Goal: Browse casually: Explore the website without a specific task or goal

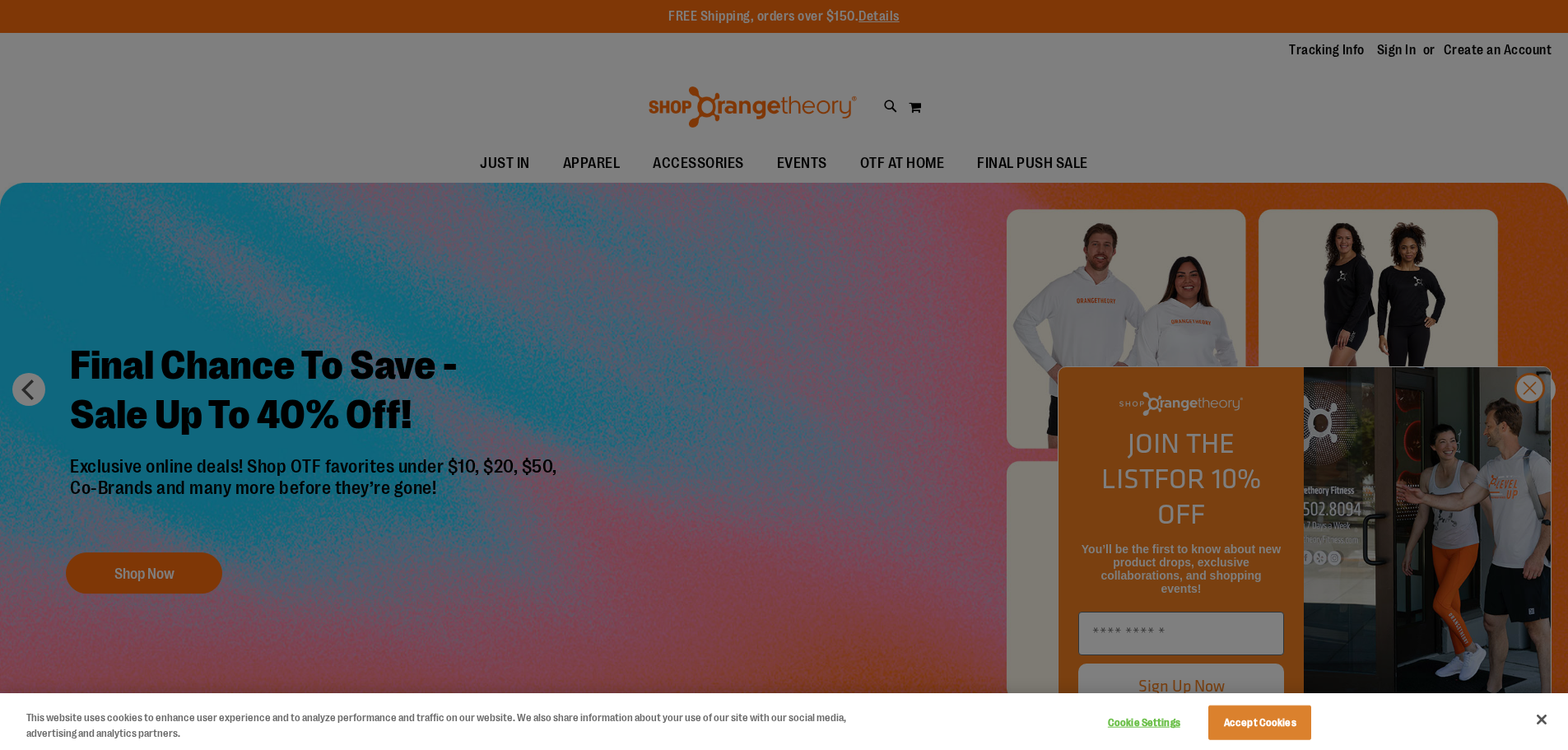
click at [1527, 420] on div at bounding box center [784, 375] width 1568 height 750
click at [1528, 423] on div at bounding box center [784, 375] width 1568 height 750
click at [1159, 134] on div at bounding box center [784, 375] width 1568 height 750
click at [1547, 721] on button "Close" at bounding box center [1541, 719] width 37 height 37
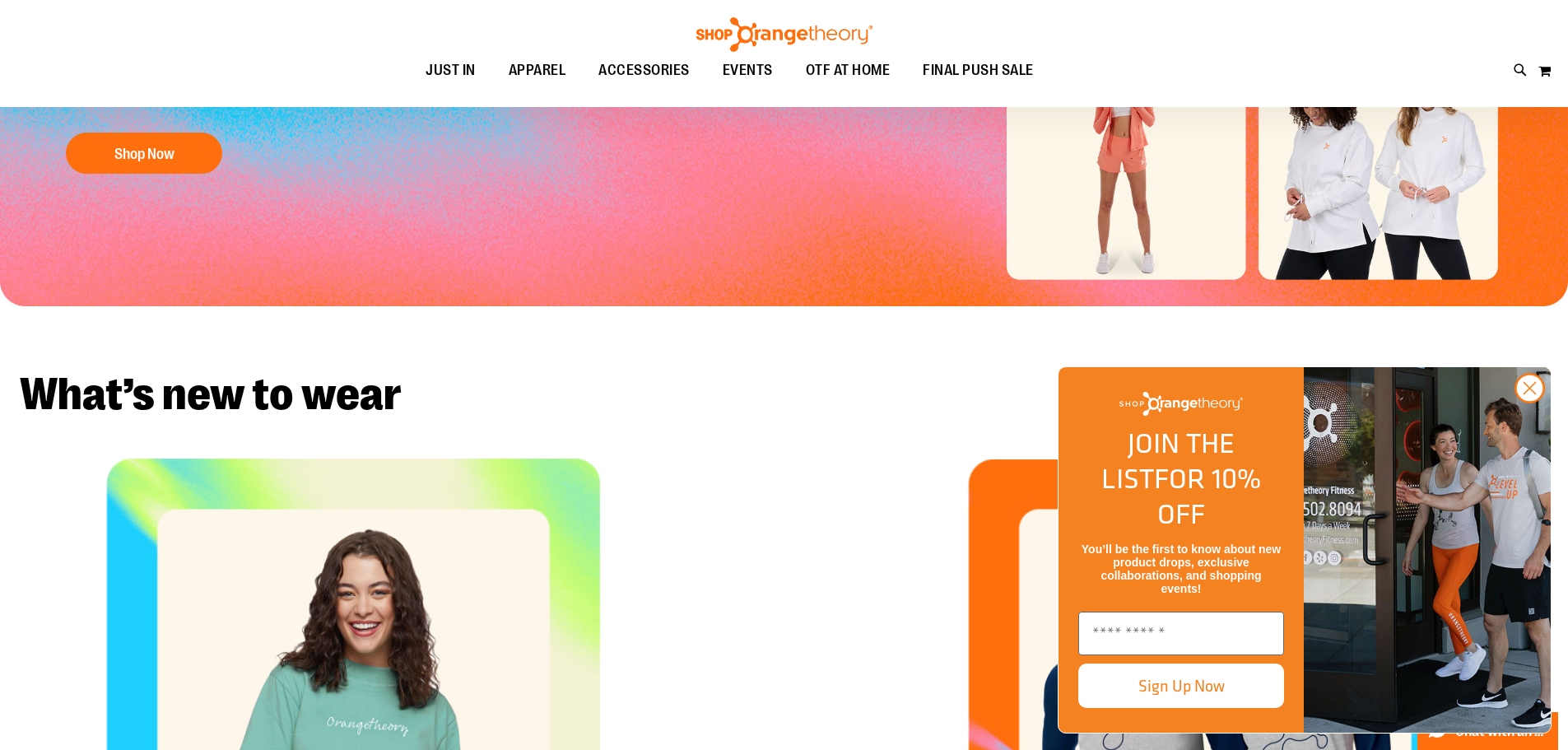
scroll to position [658, 0]
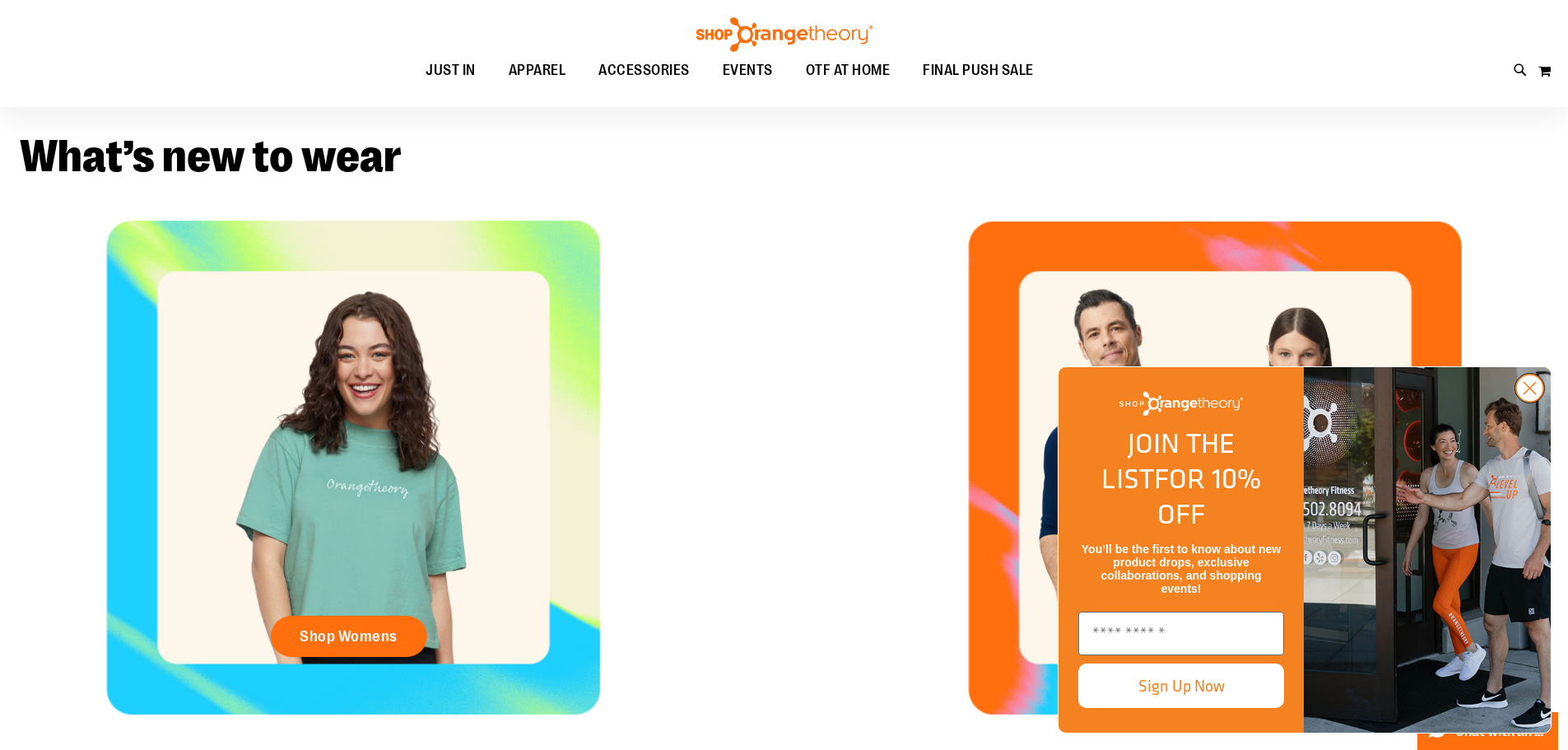
click at [1519, 402] on circle "Close dialog" at bounding box center [1529, 388] width 27 height 27
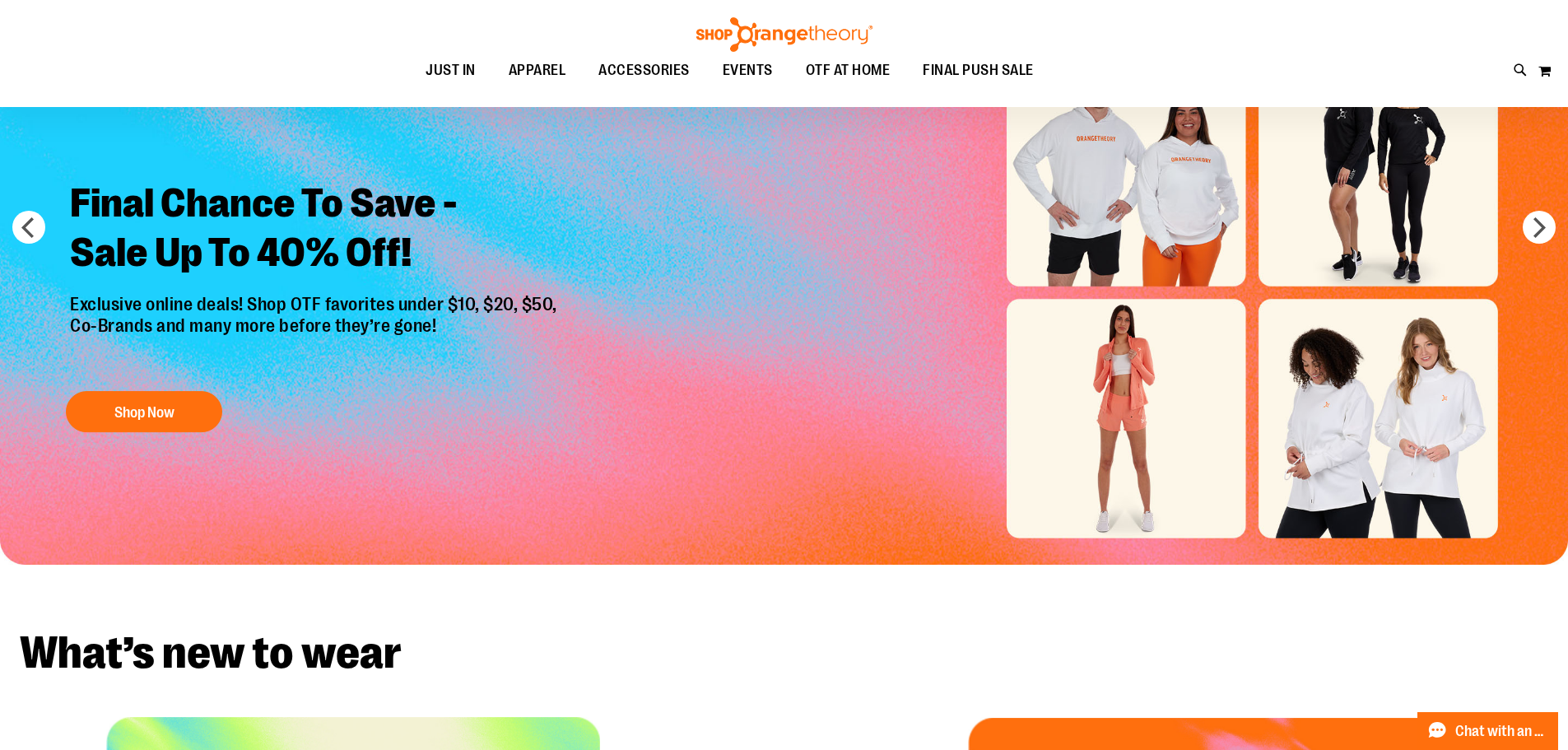
scroll to position [0, 0]
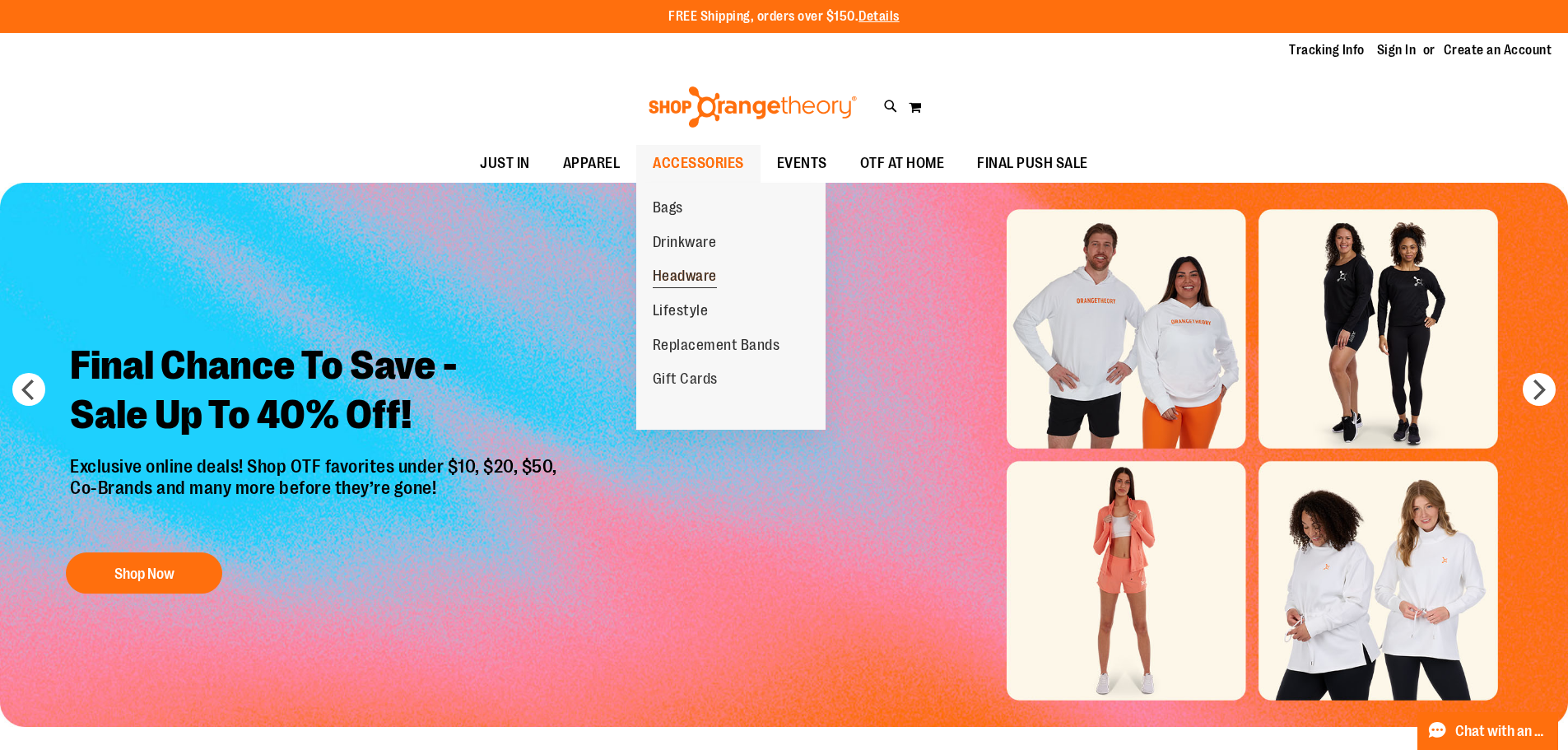
click at [684, 278] on span "Headware" at bounding box center [684, 277] width 64 height 21
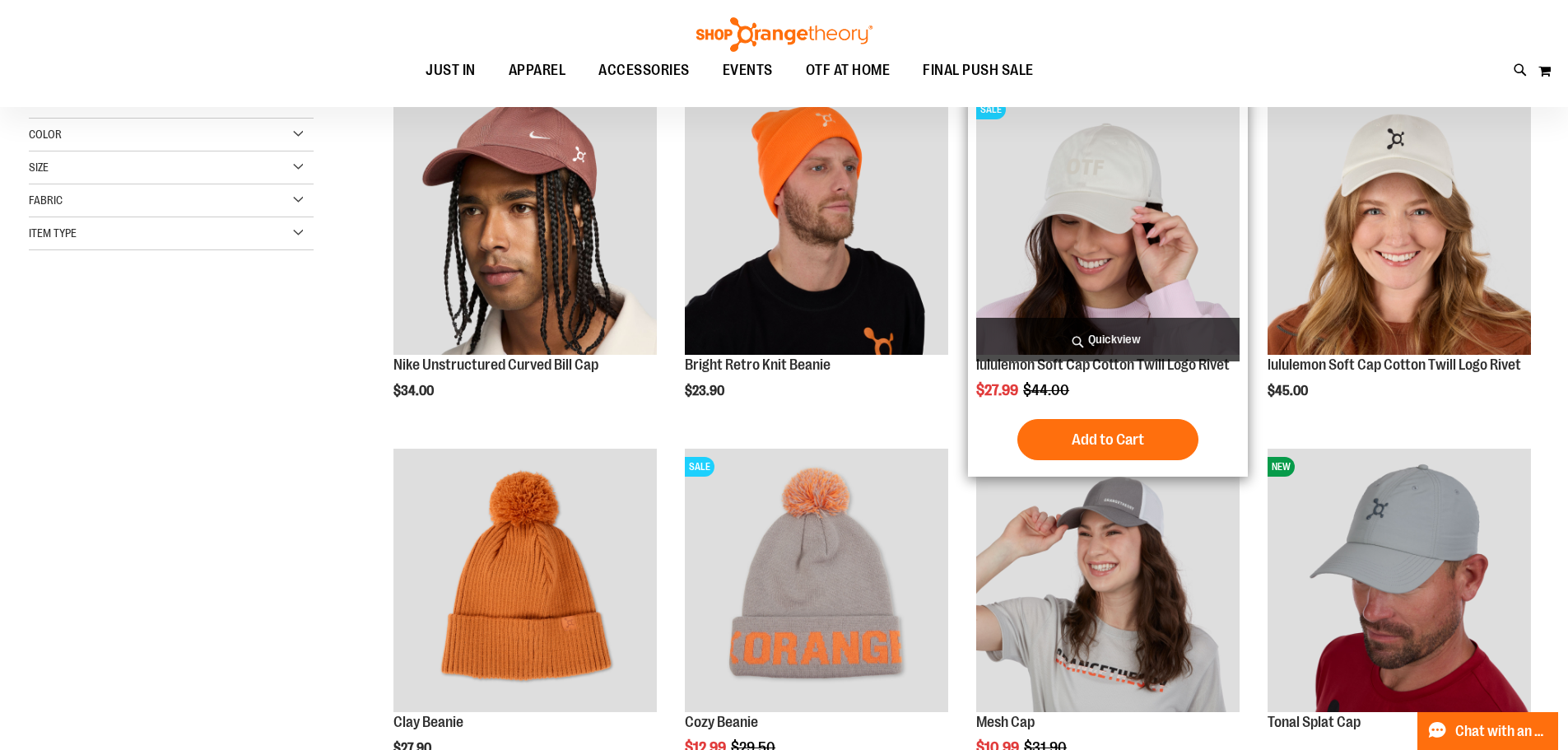
scroll to position [248, 0]
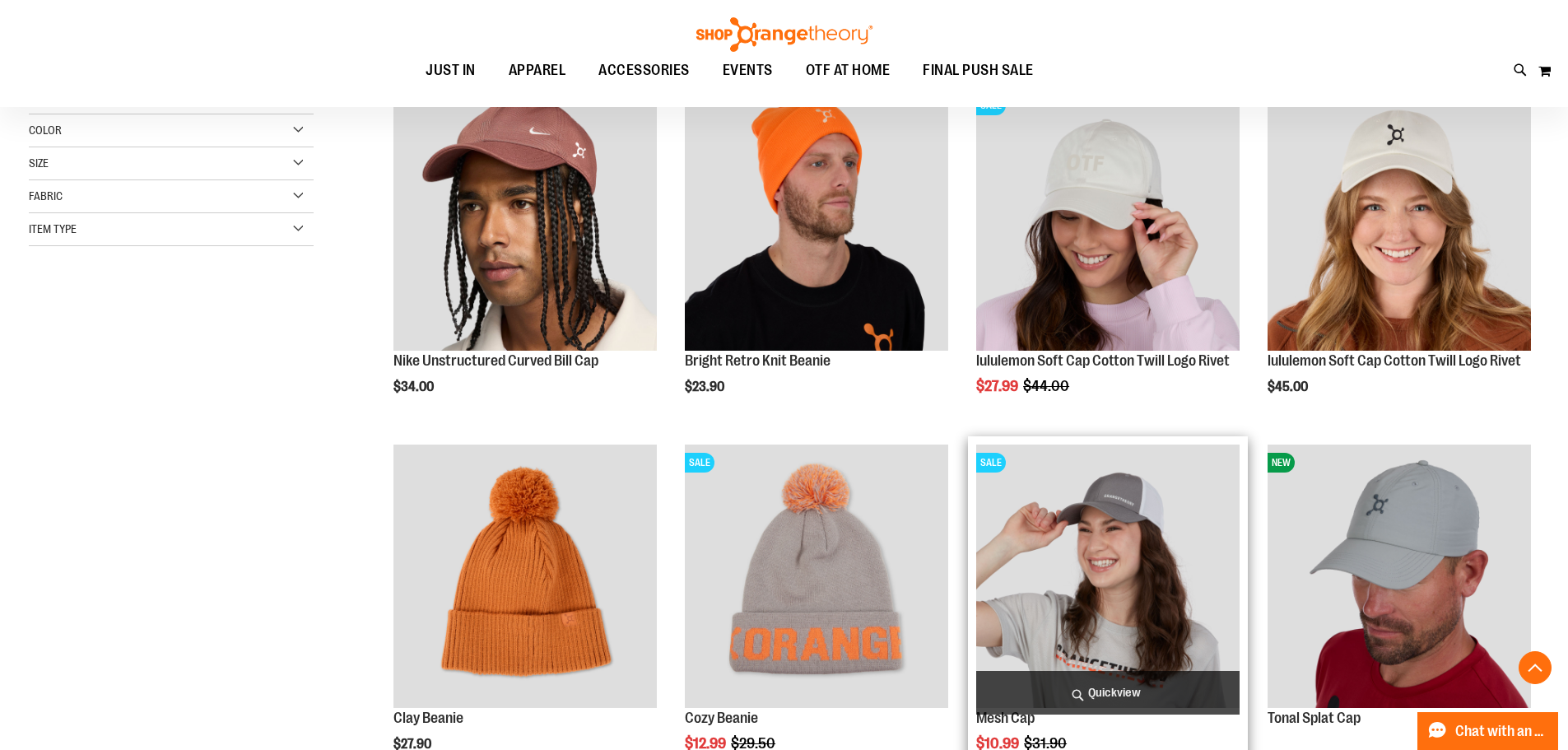
click at [1077, 530] on img "product" at bounding box center [1108, 576] width 263 height 263
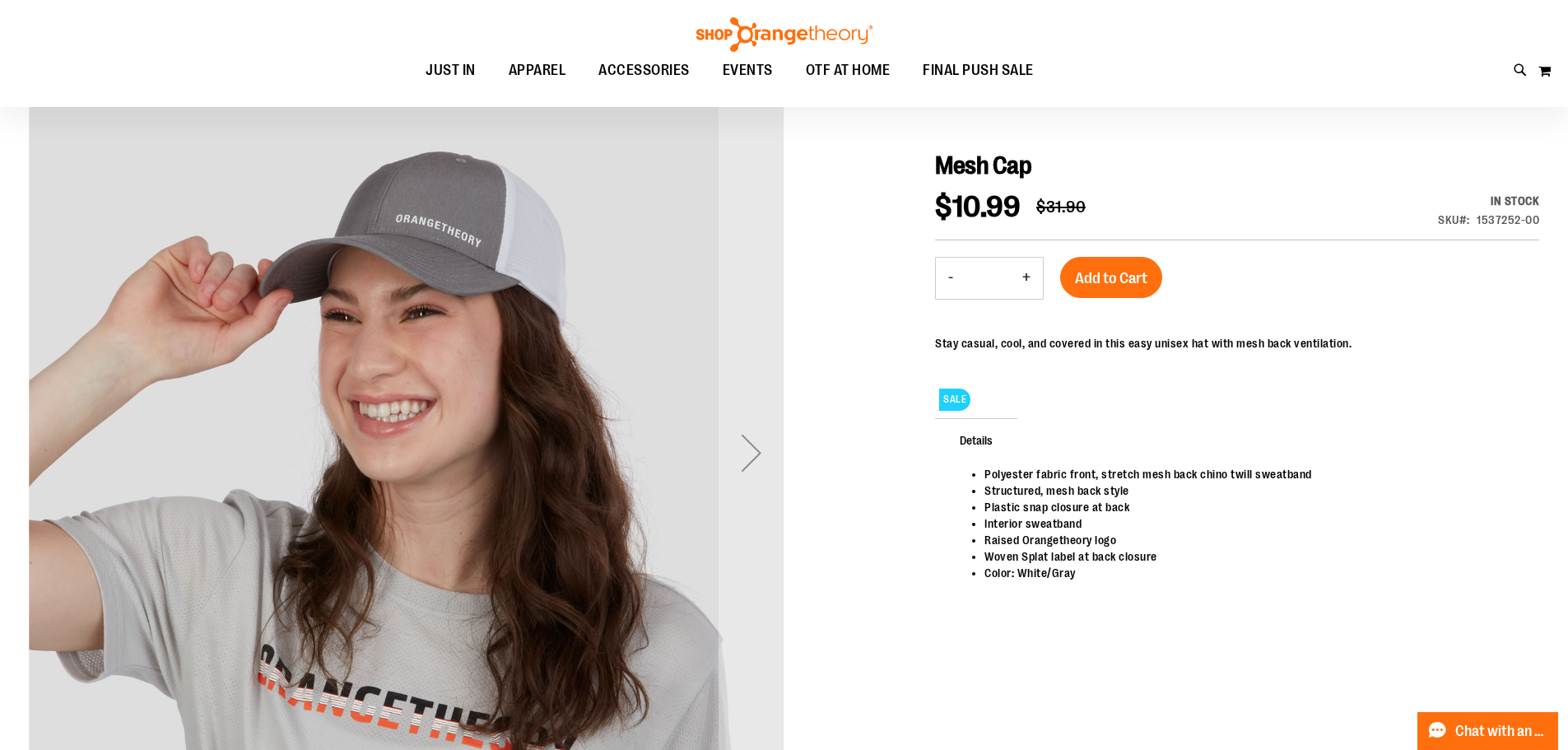
scroll to position [329, 0]
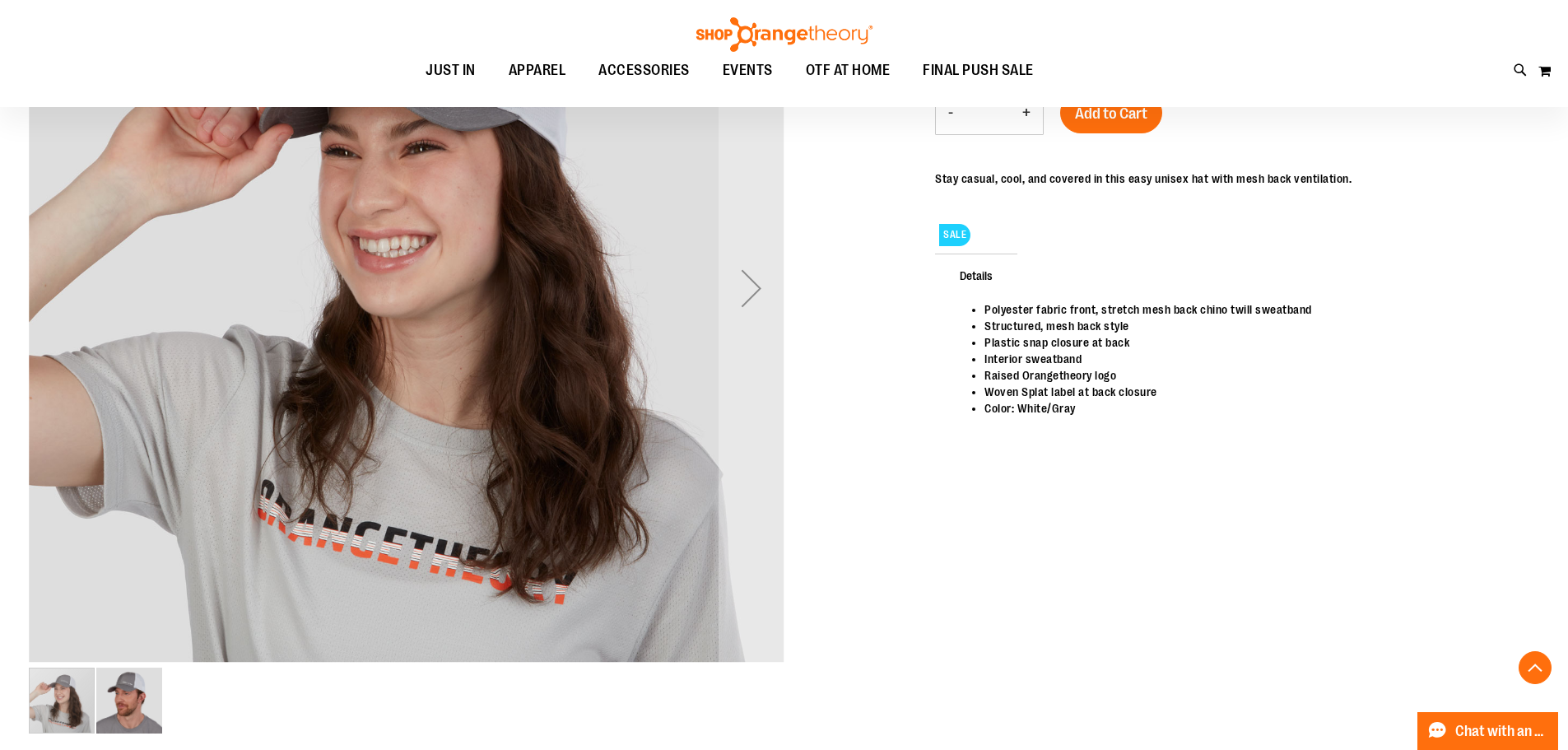
click at [145, 706] on img "image 2 of 2" at bounding box center [129, 700] width 66 height 66
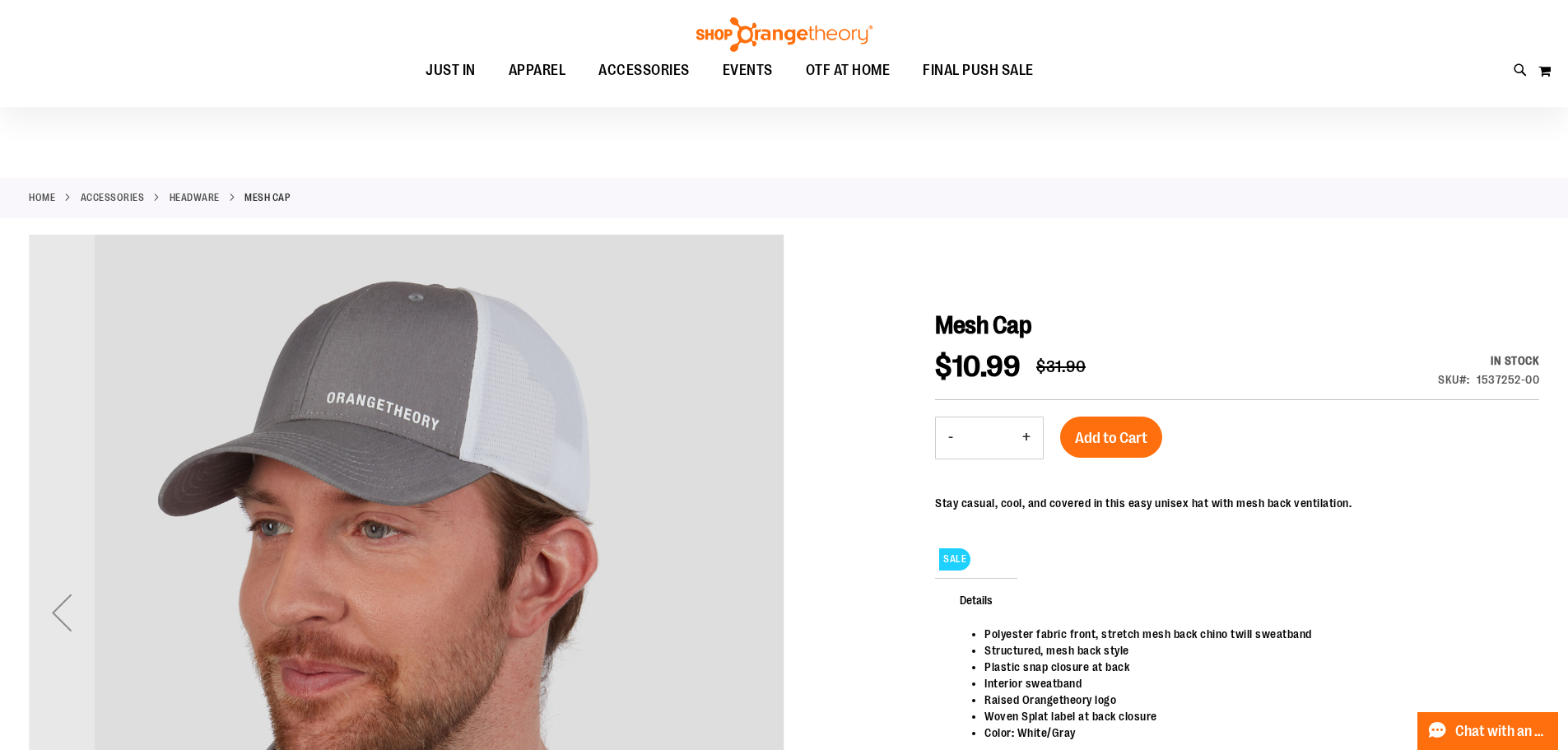
scroll to position [0, 0]
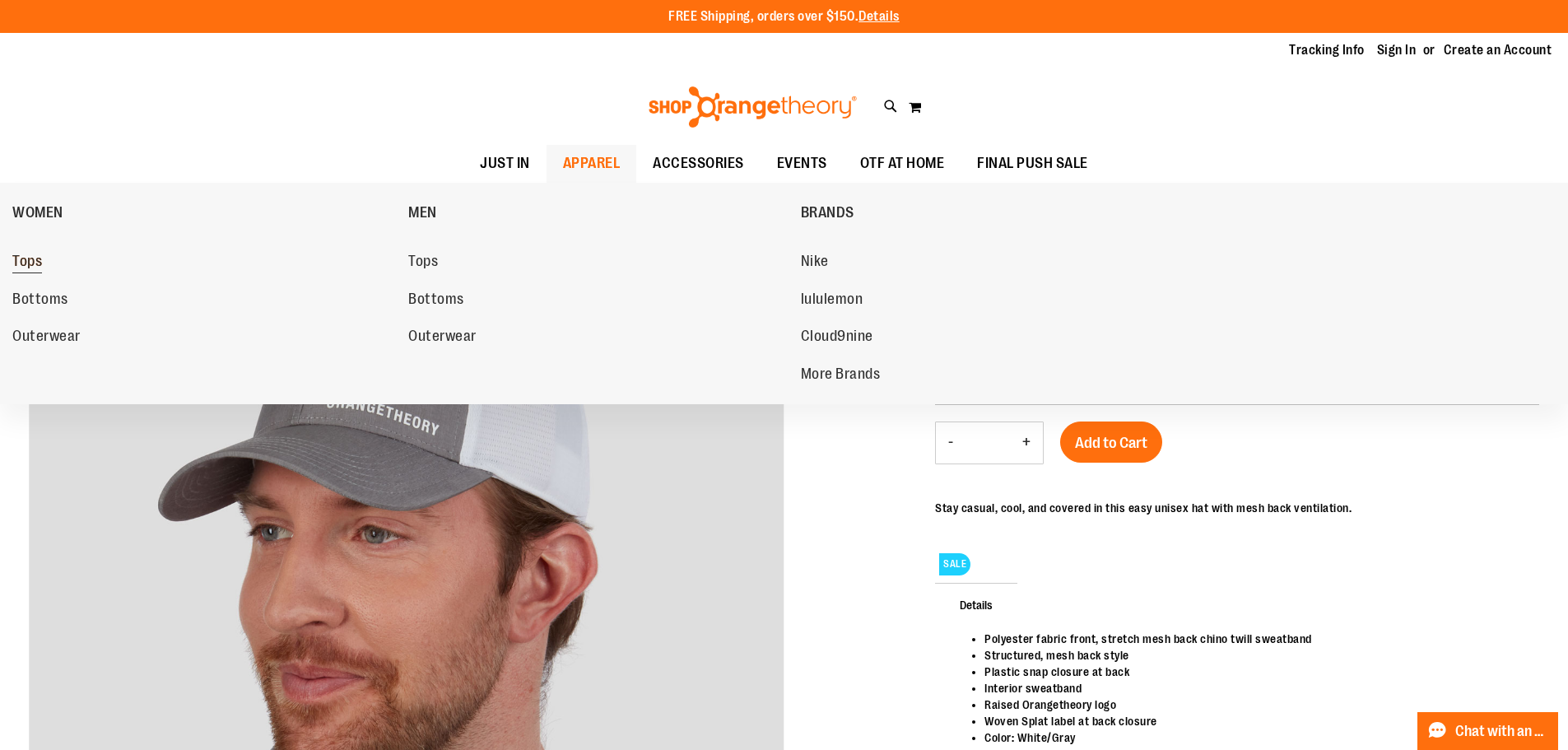
click at [32, 265] on span "Tops" at bounding box center [27, 263] width 30 height 21
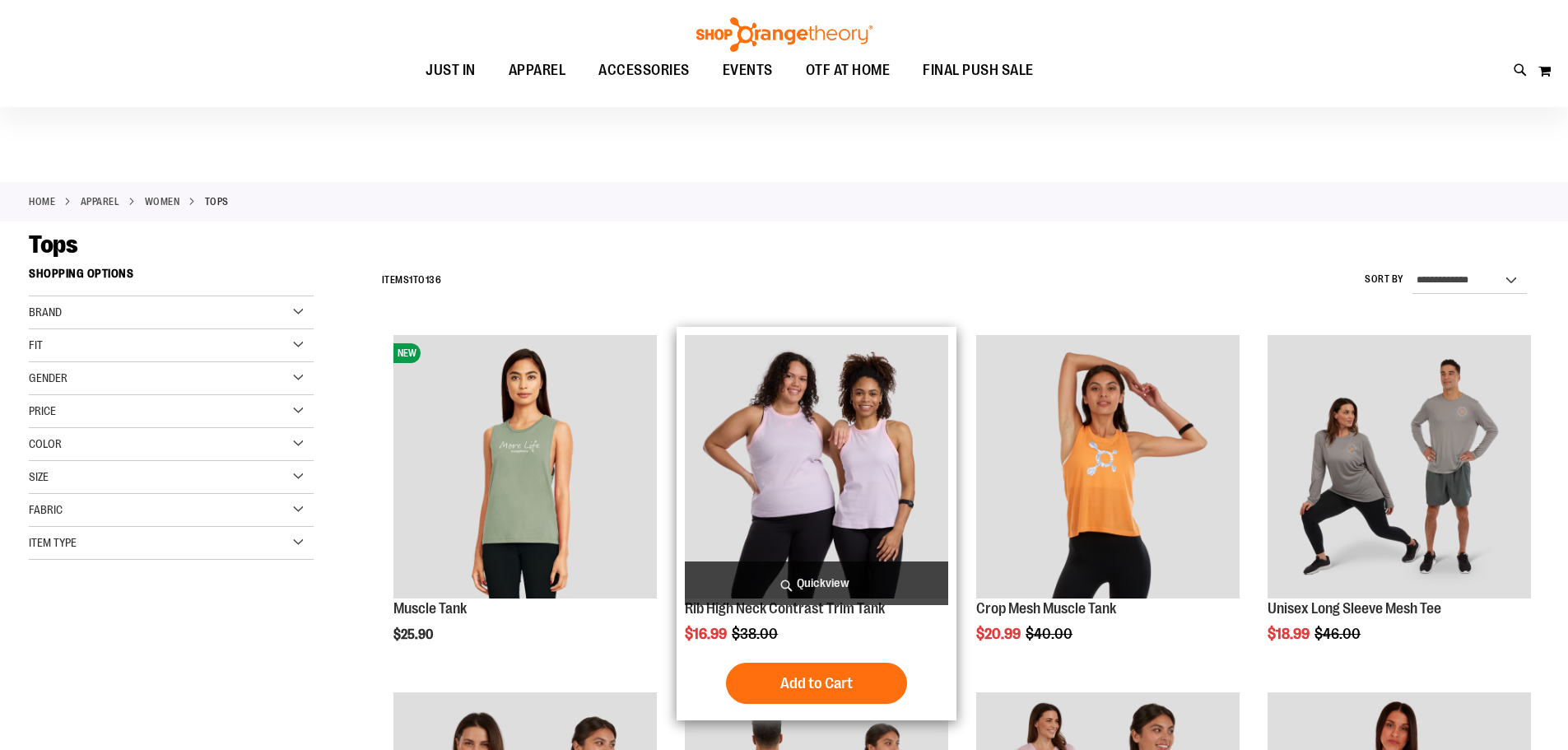
scroll to position [246, 0]
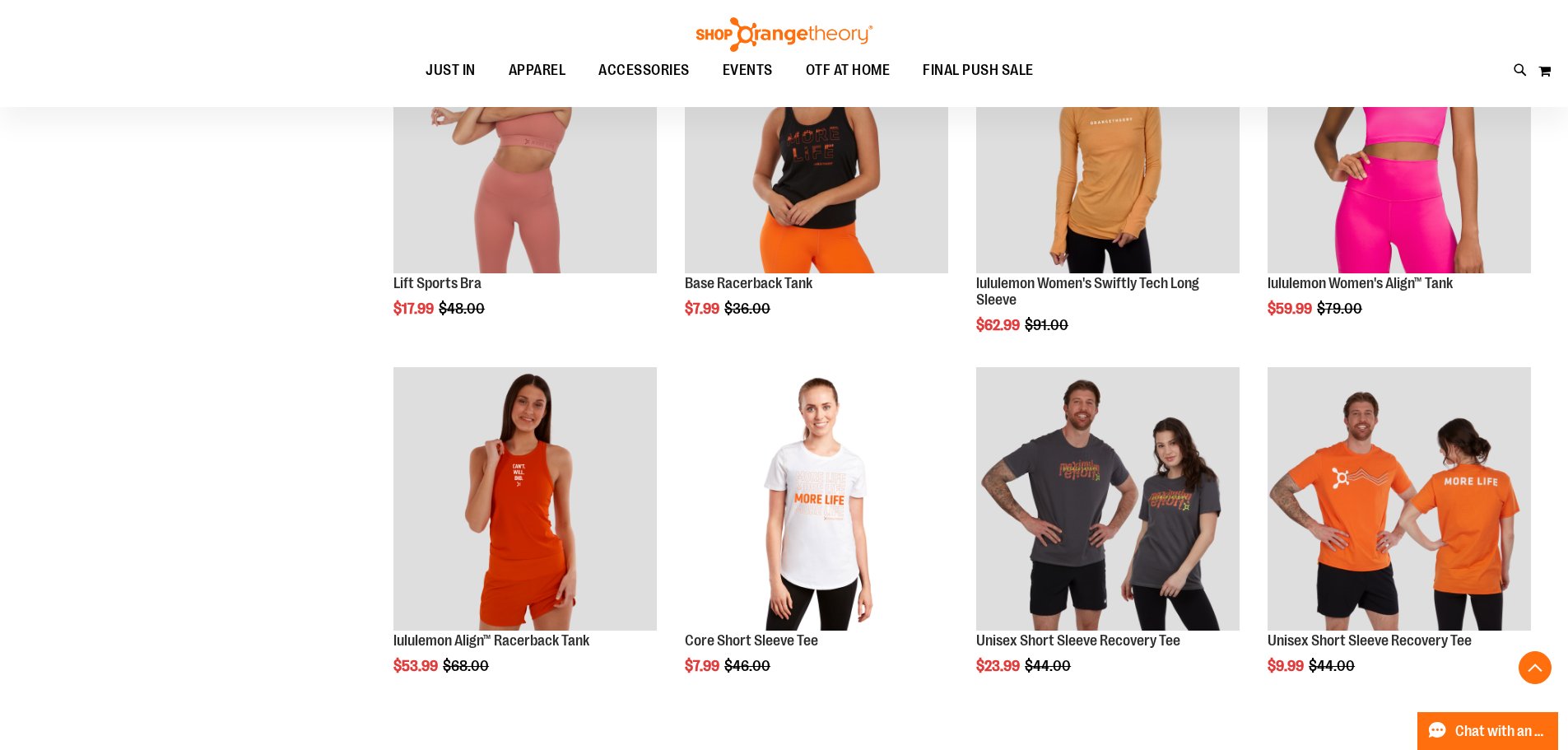
scroll to position [1398, 0]
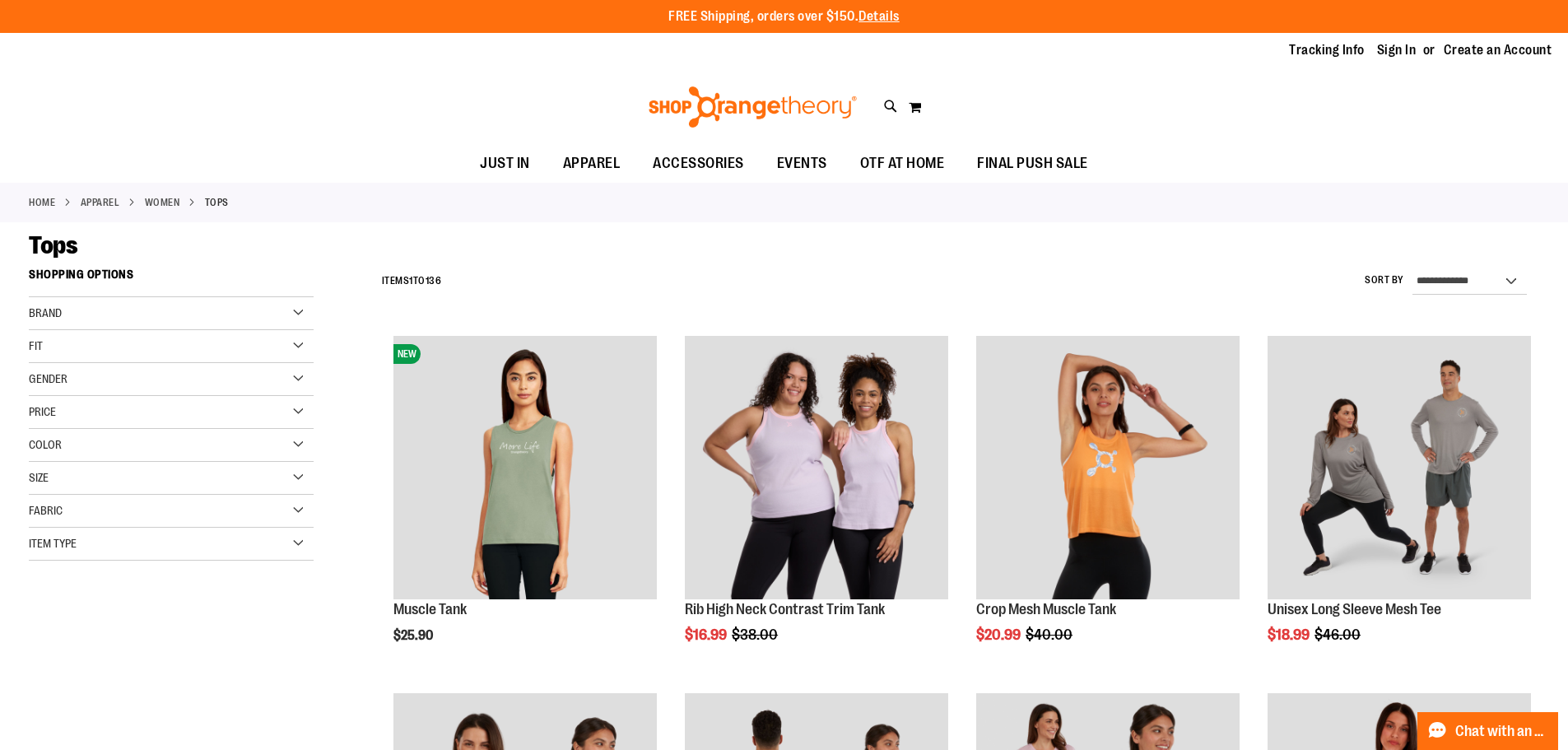
click at [151, 202] on link "WOMEN" at bounding box center [162, 202] width 36 height 15
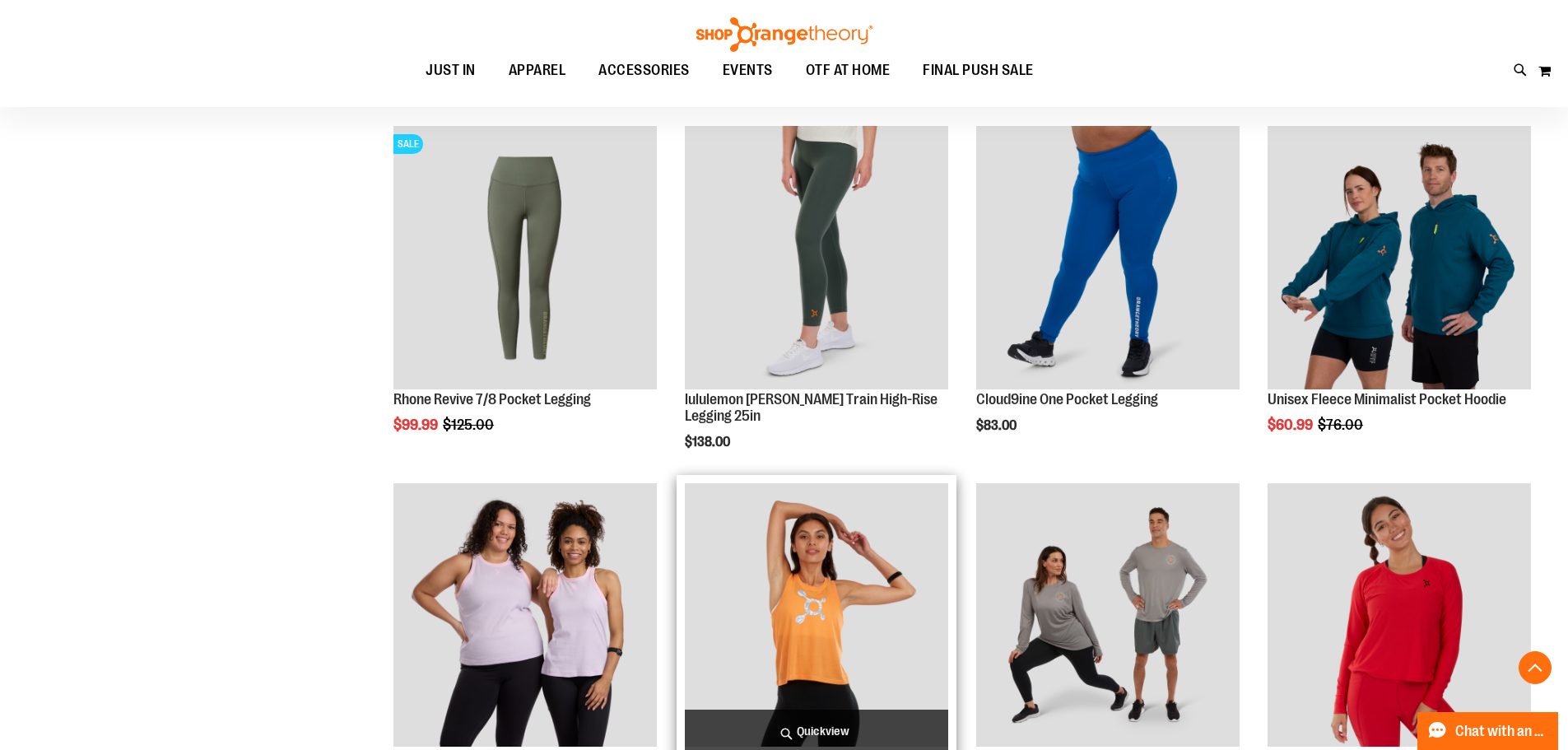
scroll to position [658, 0]
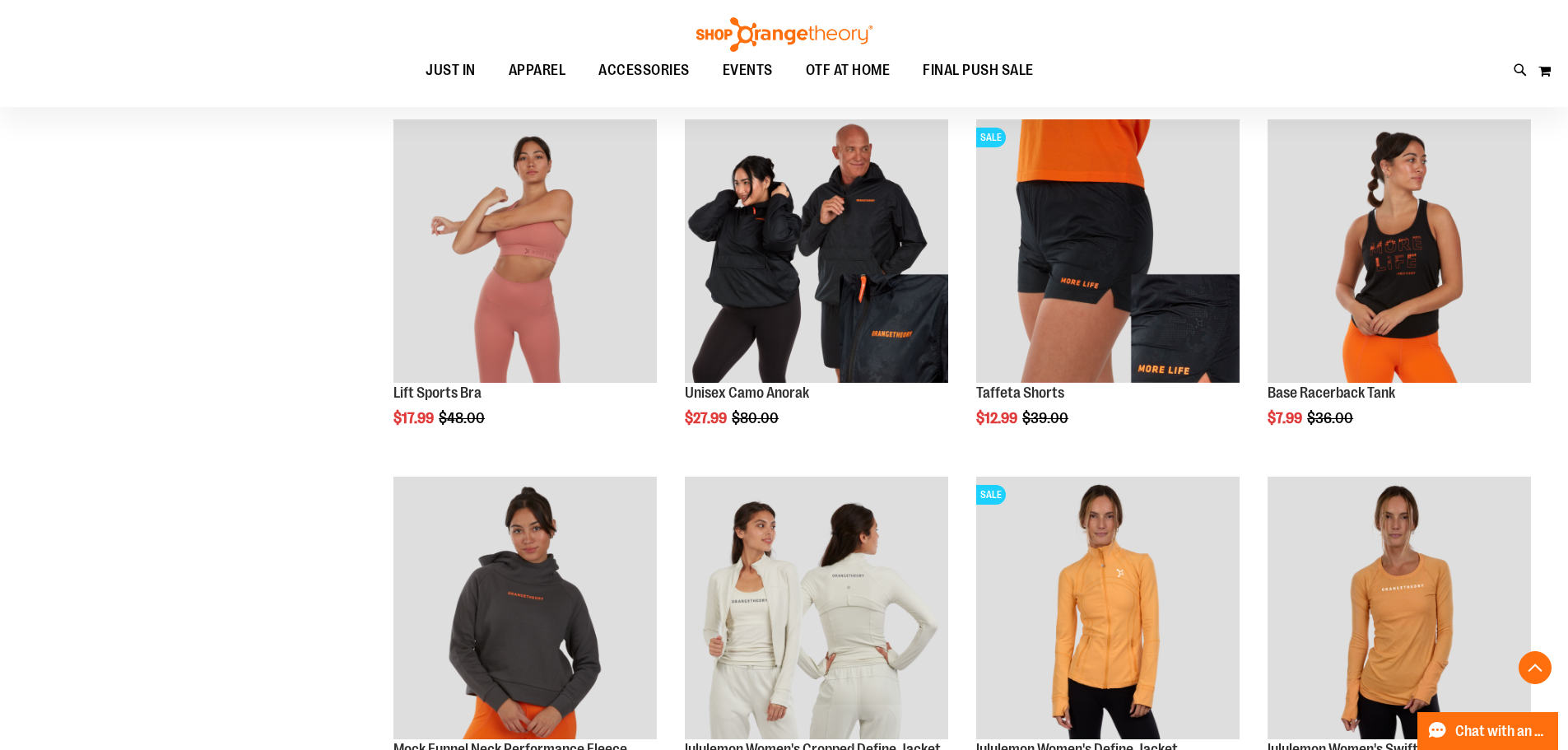
scroll to position [2715, 0]
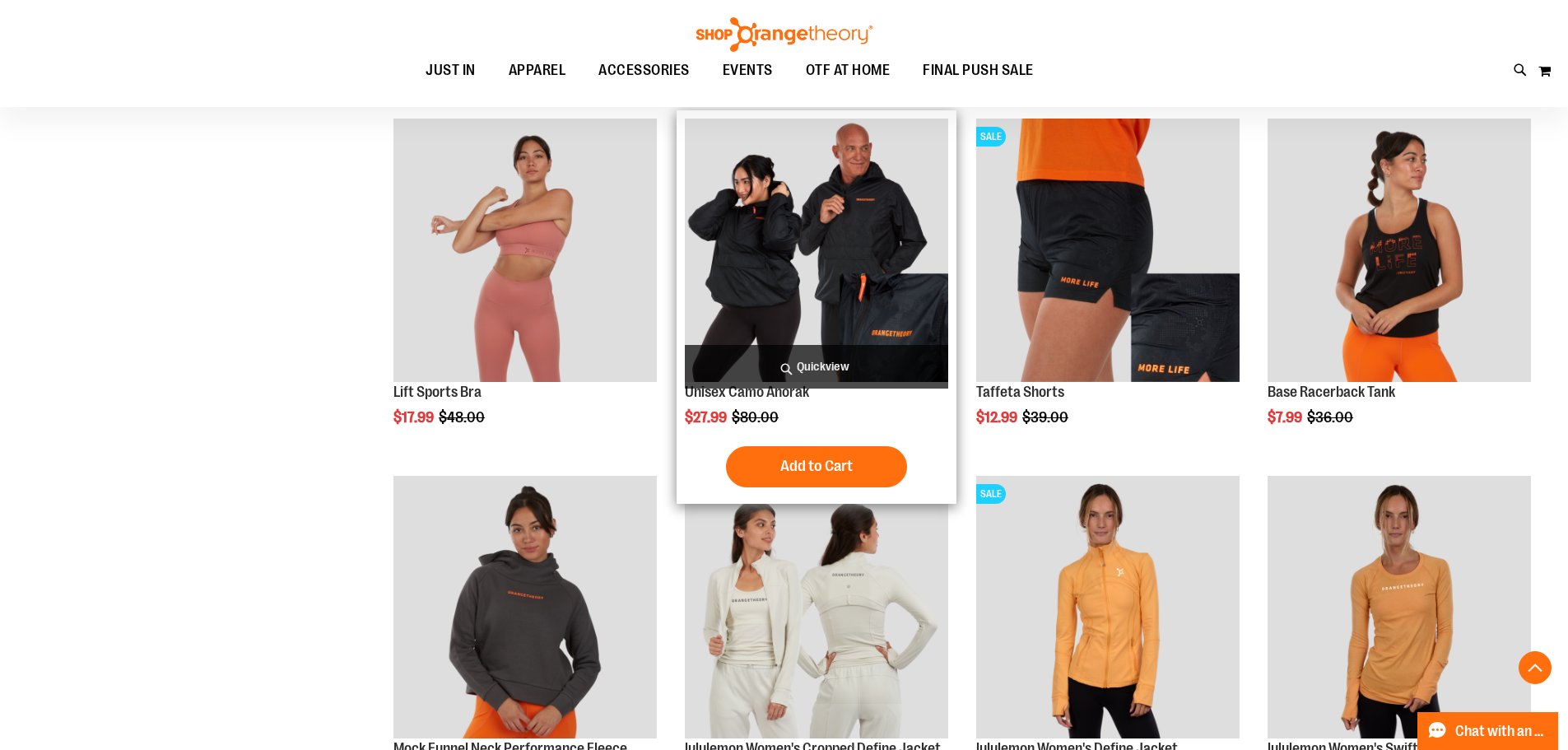
click at [802, 236] on img "product" at bounding box center [816, 250] width 263 height 263
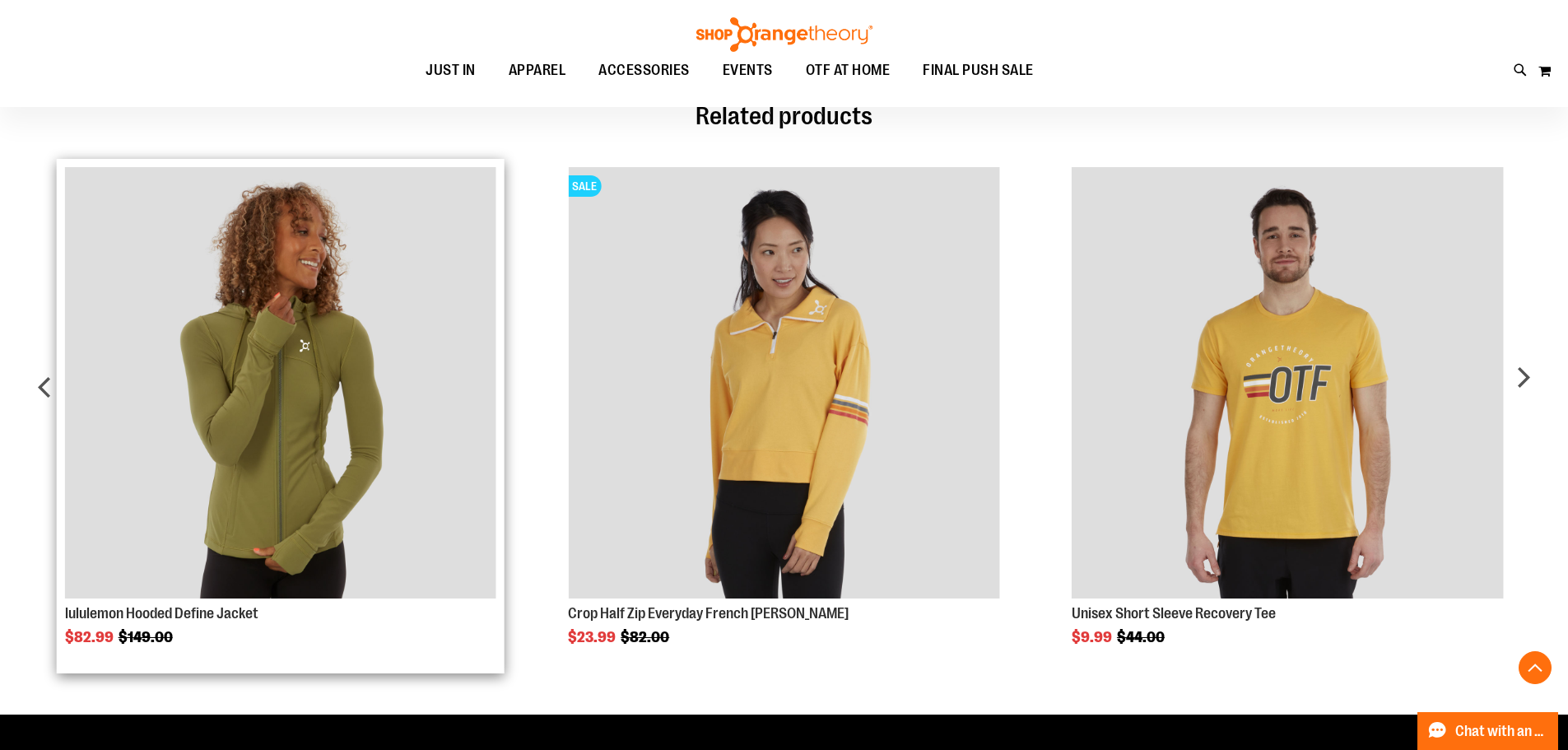
scroll to position [987, 0]
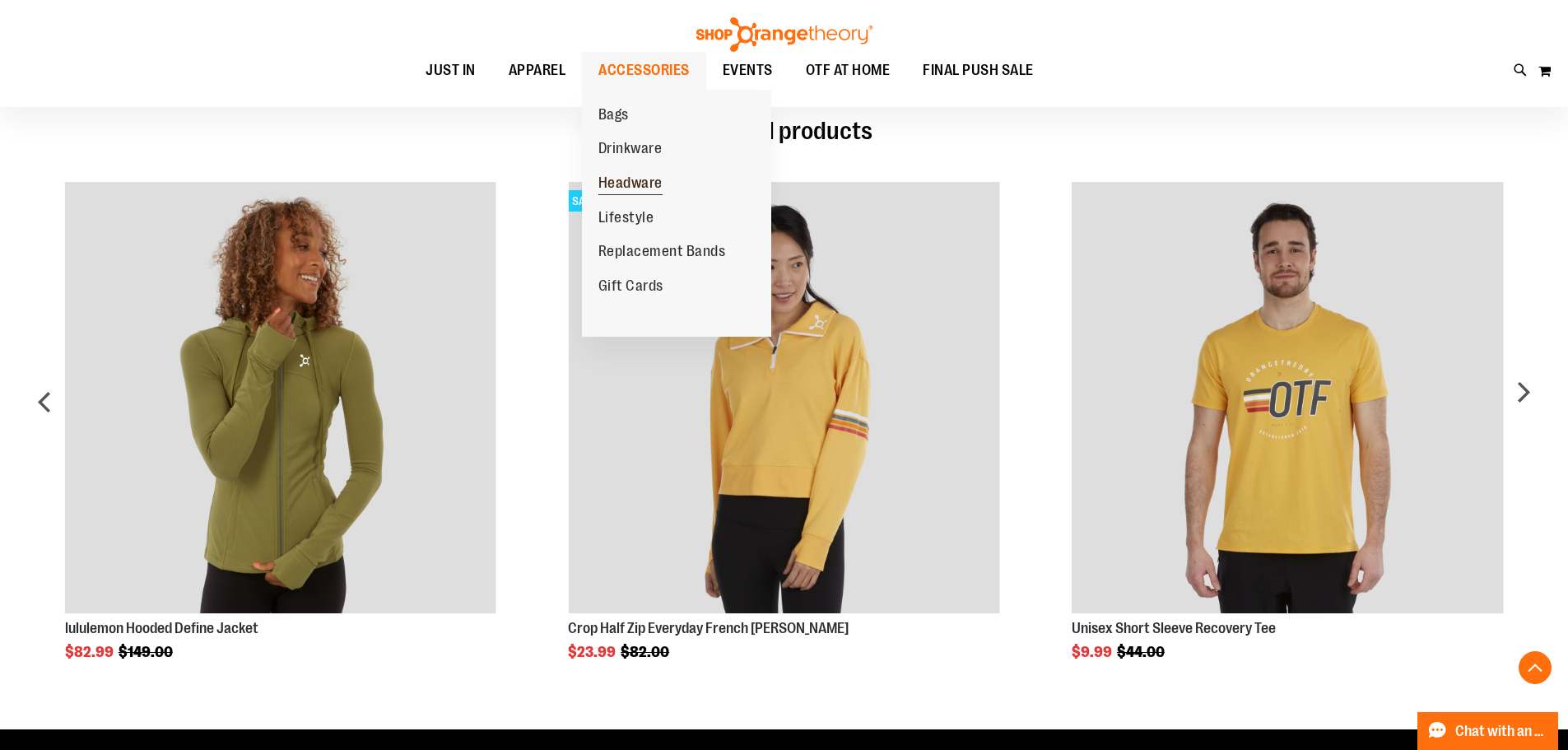
click at [626, 183] on span "Headware" at bounding box center [630, 185] width 64 height 21
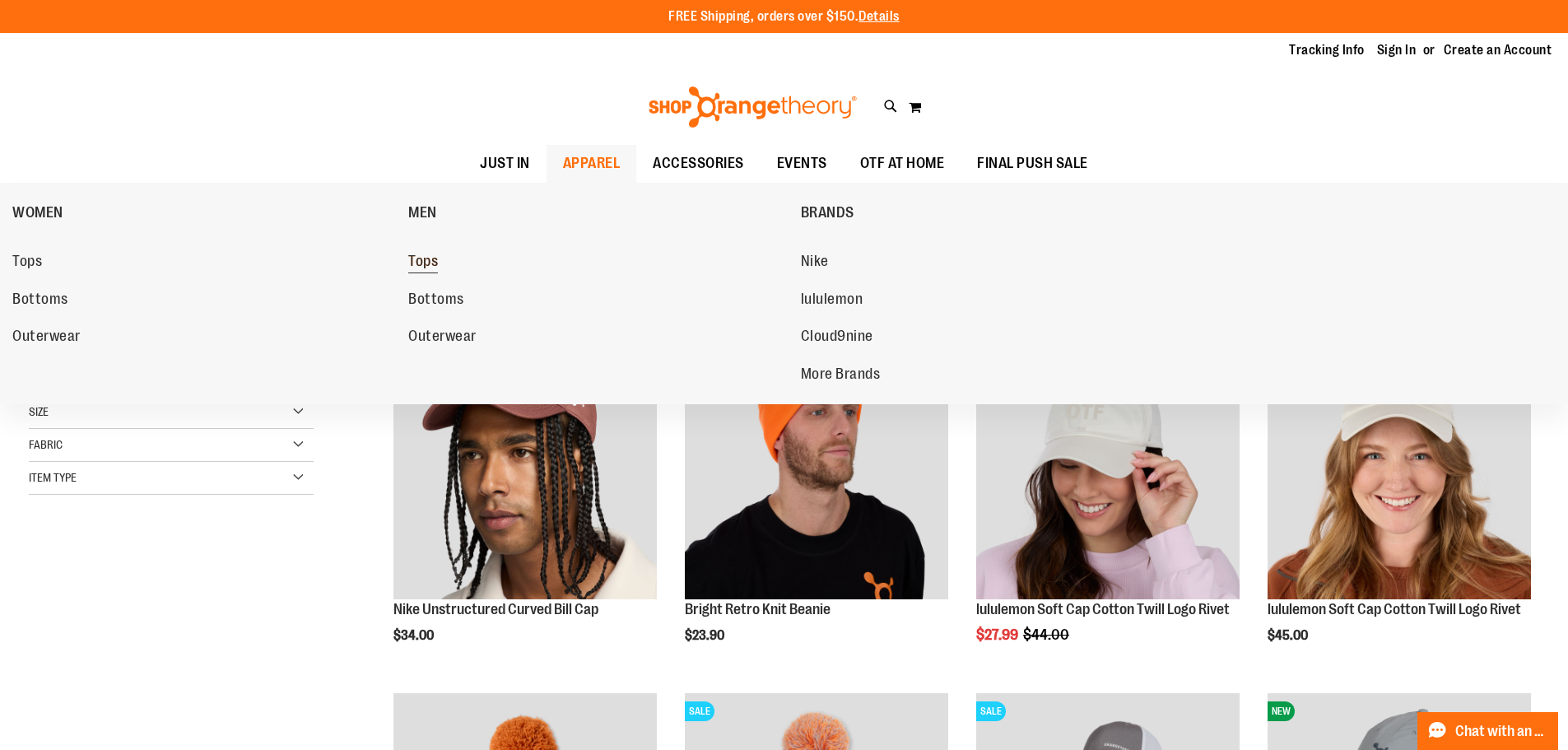
click at [418, 260] on span "Tops" at bounding box center [423, 263] width 30 height 21
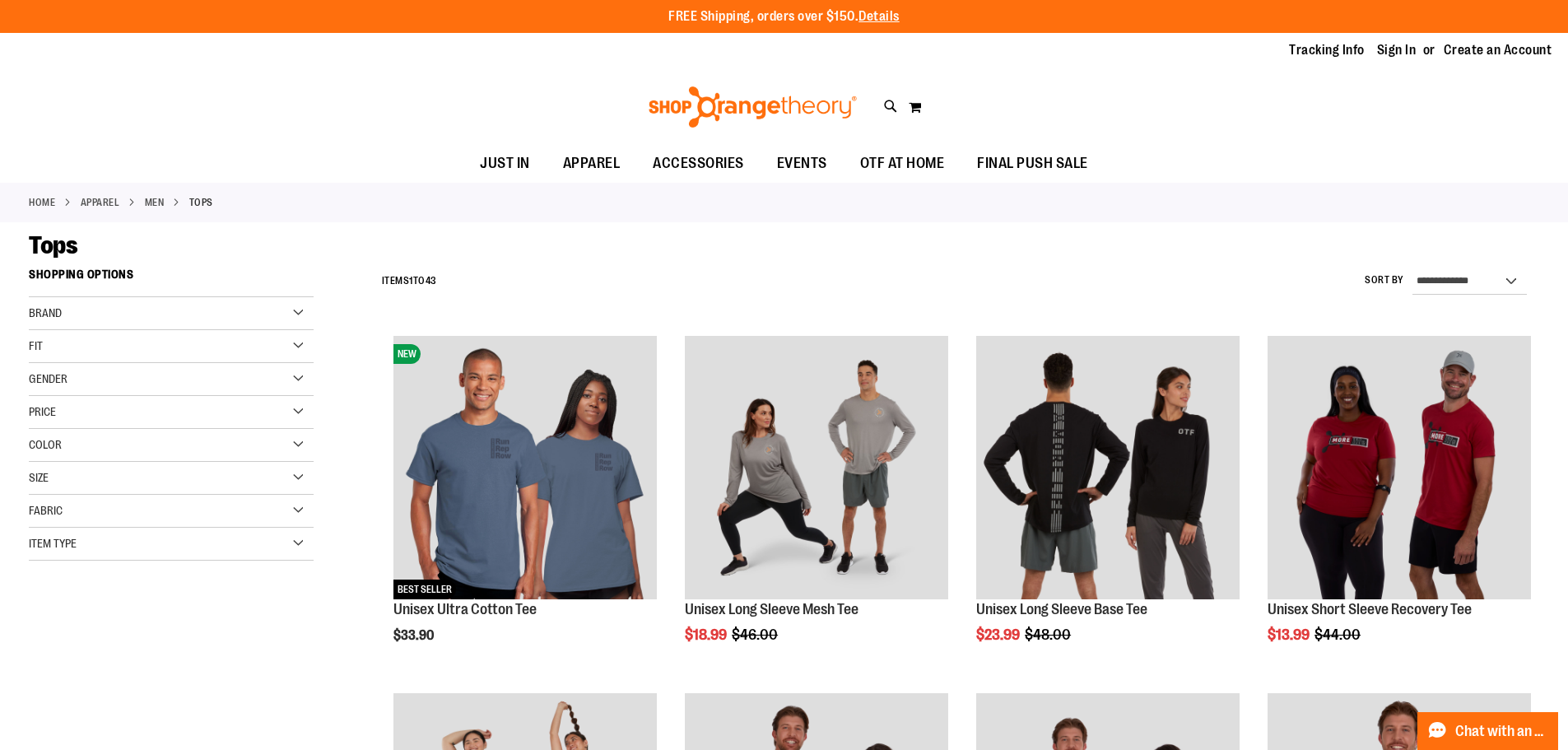
click at [110, 198] on link "APPAREL" at bounding box center [100, 202] width 39 height 15
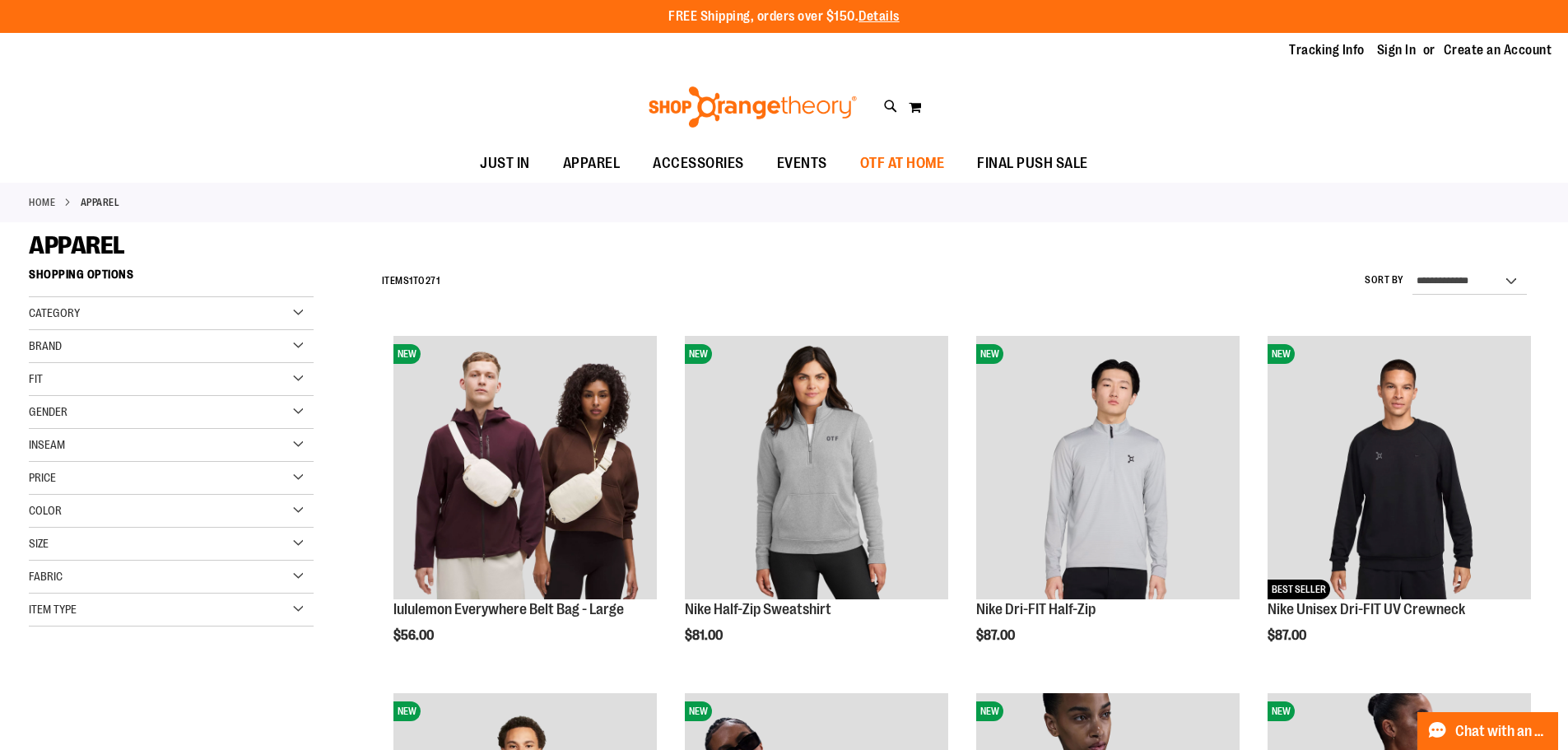
click at [901, 158] on span "OTF AT HOME" at bounding box center [902, 163] width 85 height 37
